Goal: Task Accomplishment & Management: Use online tool/utility

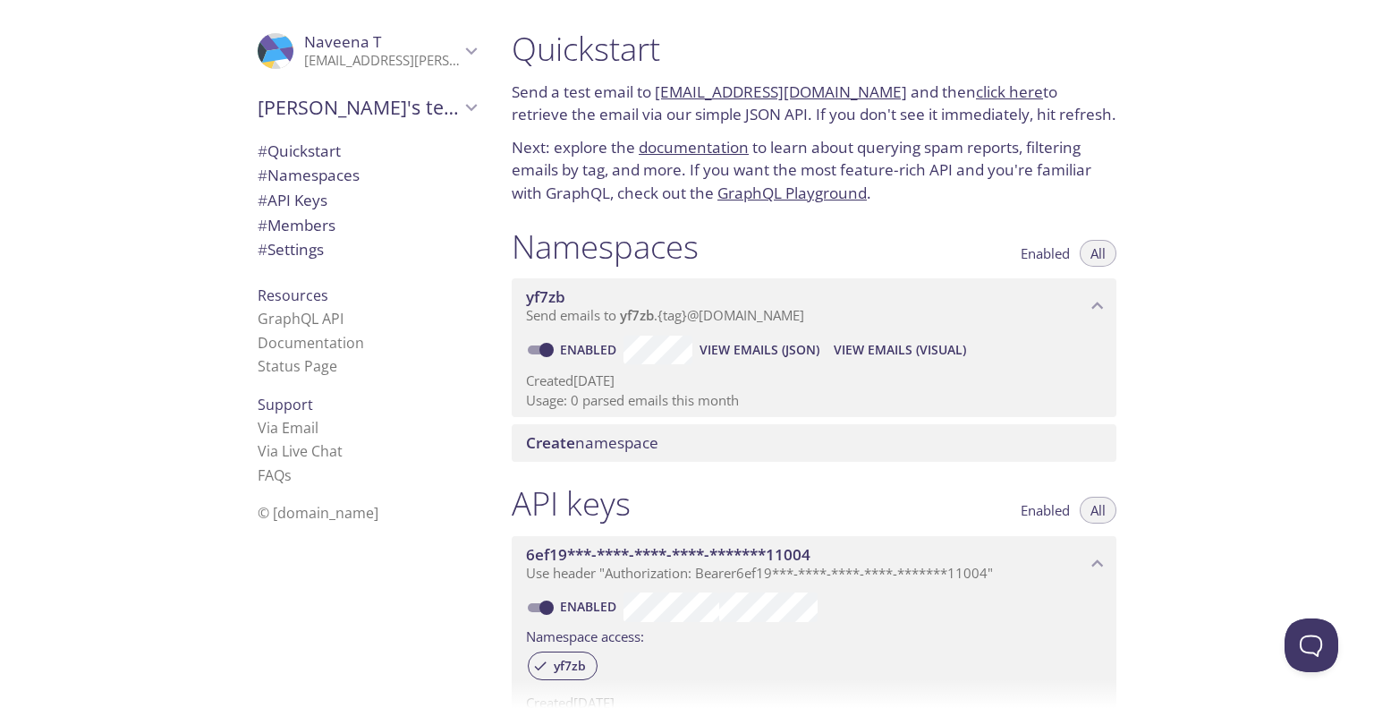
drag, startPoint x: 513, startPoint y: 85, endPoint x: 1081, endPoint y: 114, distance: 568.8
click at [1081, 114] on p "Send a test email to [EMAIL_ADDRESS][DOMAIN_NAME] and then click here to retrie…" at bounding box center [814, 104] width 605 height 46
copy p "Send a test email to [EMAIL_ADDRESS][DOMAIN_NAME] and then click here to retrie…"
click at [673, 124] on p "Send a test email to [EMAIL_ADDRESS][DOMAIN_NAME] and then click here to retrie…" at bounding box center [814, 104] width 605 height 46
drag, startPoint x: 760, startPoint y: 105, endPoint x: 735, endPoint y: 60, distance: 50.8
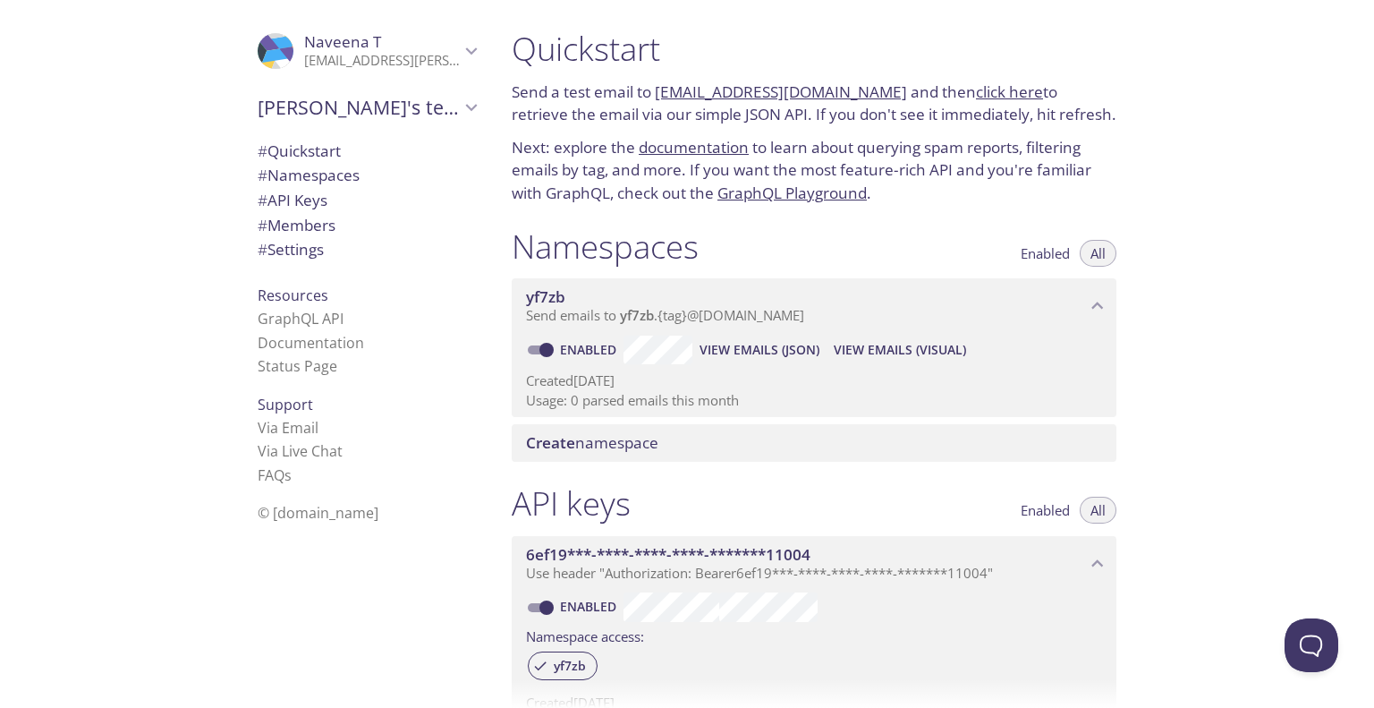
click at [735, 60] on h1 "Quickstart" at bounding box center [814, 49] width 605 height 40
drag, startPoint x: 871, startPoint y: 92, endPoint x: 658, endPoint y: 85, distance: 213.0
click at [658, 85] on p "Send a test email to [EMAIL_ADDRESS][DOMAIN_NAME] and then click here to retrie…" at bounding box center [814, 104] width 605 height 46
copy link "[EMAIL_ADDRESS][DOMAIN_NAME]"
